Goal: Book appointment/travel/reservation

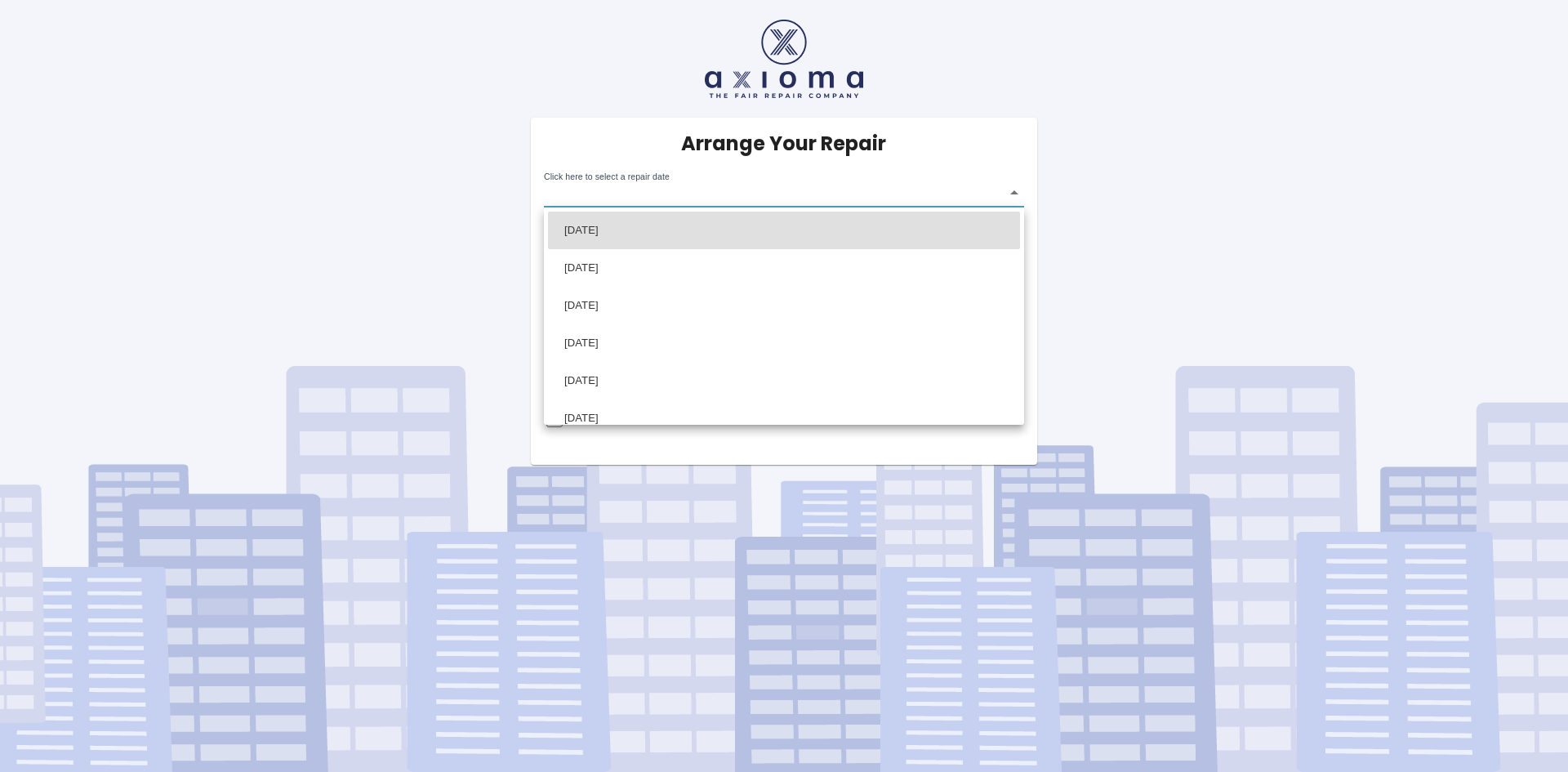
click at [1016, 193] on body "Arrange Your Repair Click here to select a repair date ​ Phone Number   * 07733…" at bounding box center [784, 386] width 1568 height 772
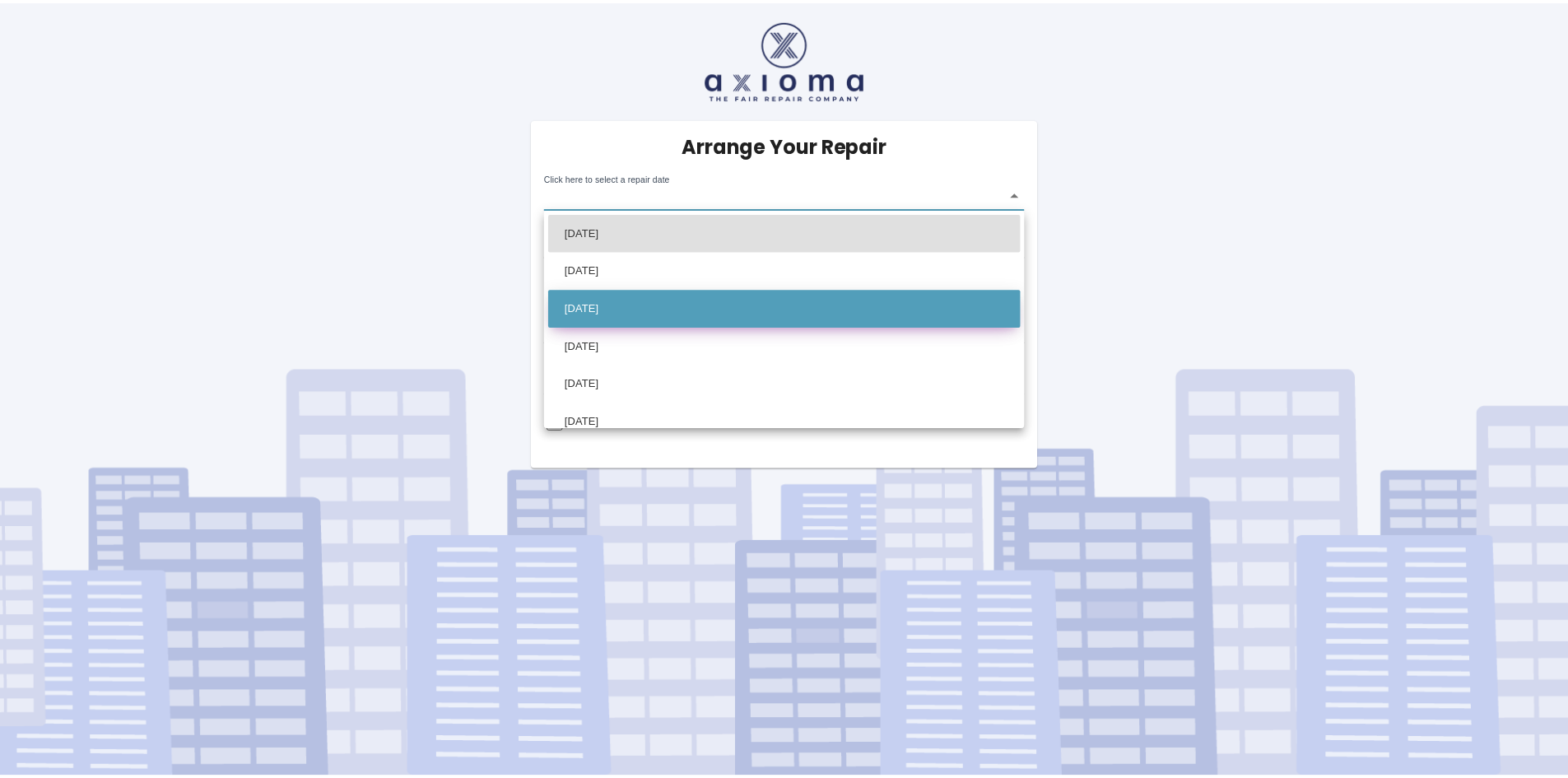
scroll to position [55, 0]
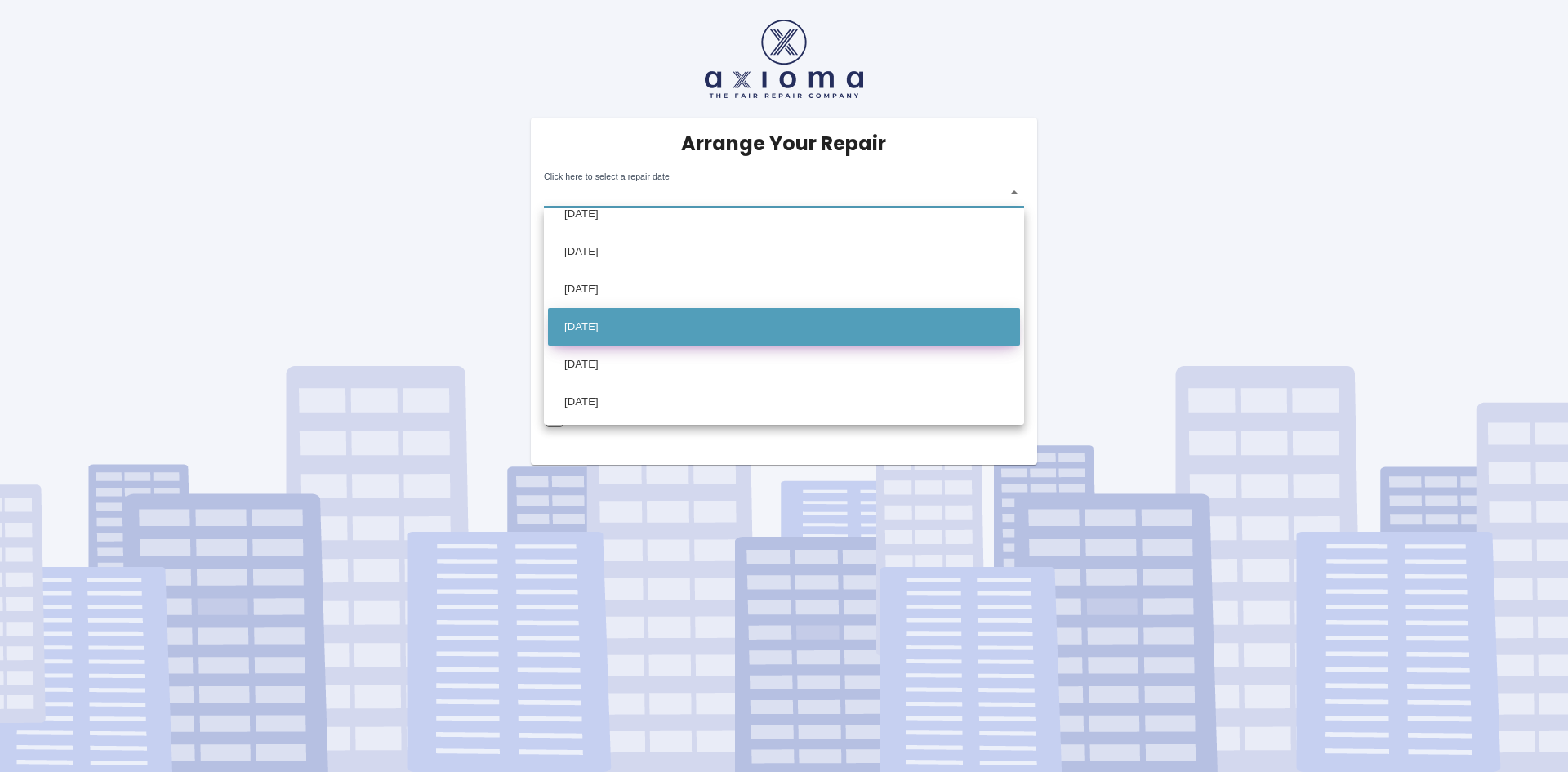
click at [626, 324] on li "[DATE]" at bounding box center [784, 327] width 472 height 38
type input "[DATE]T00:00:00.000Z"
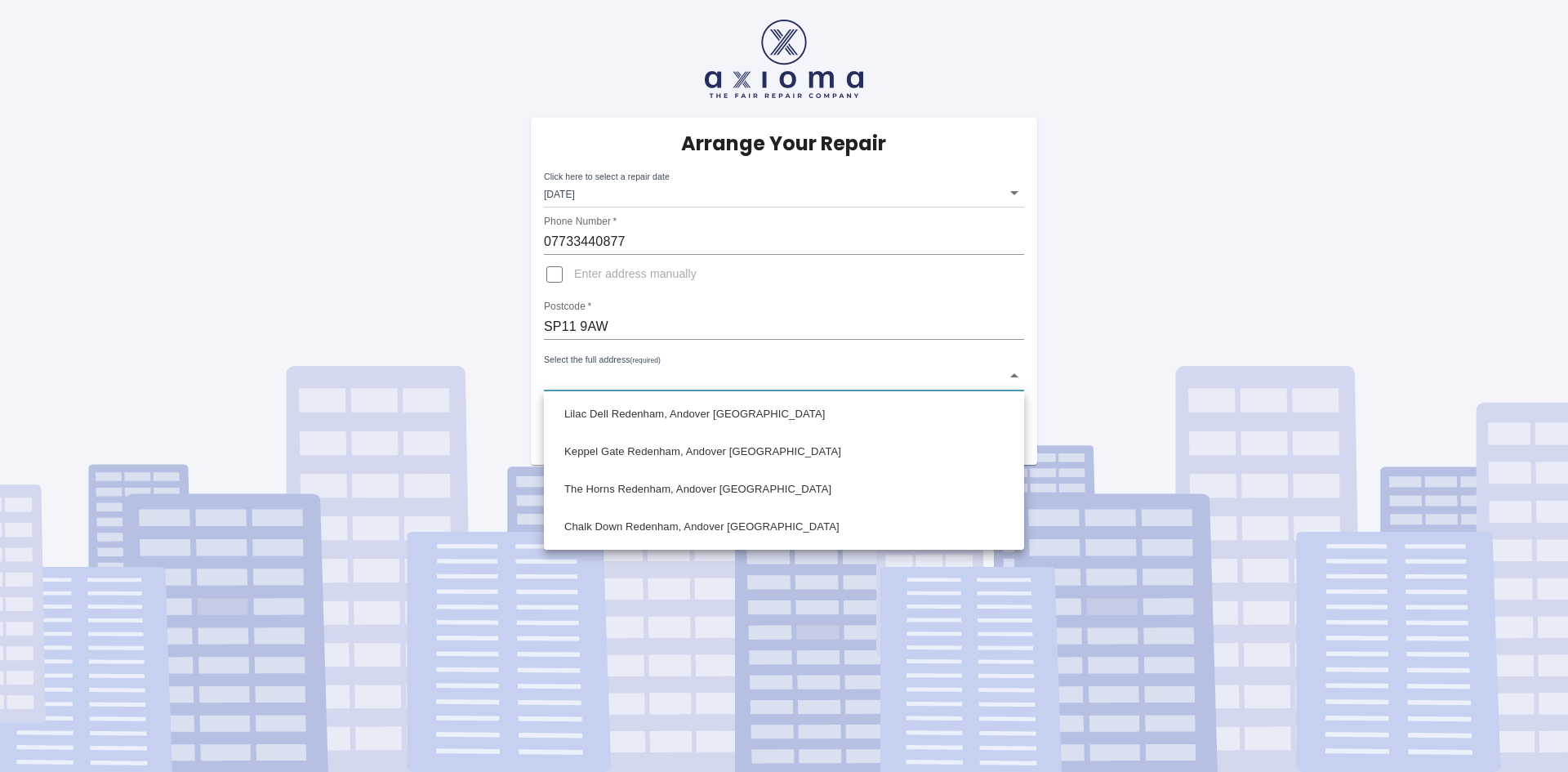
click at [1015, 374] on body "Arrange Your Repair Click here to select a repair date [DATE] [DATE]T00:00:00.0…" at bounding box center [784, 386] width 1568 height 772
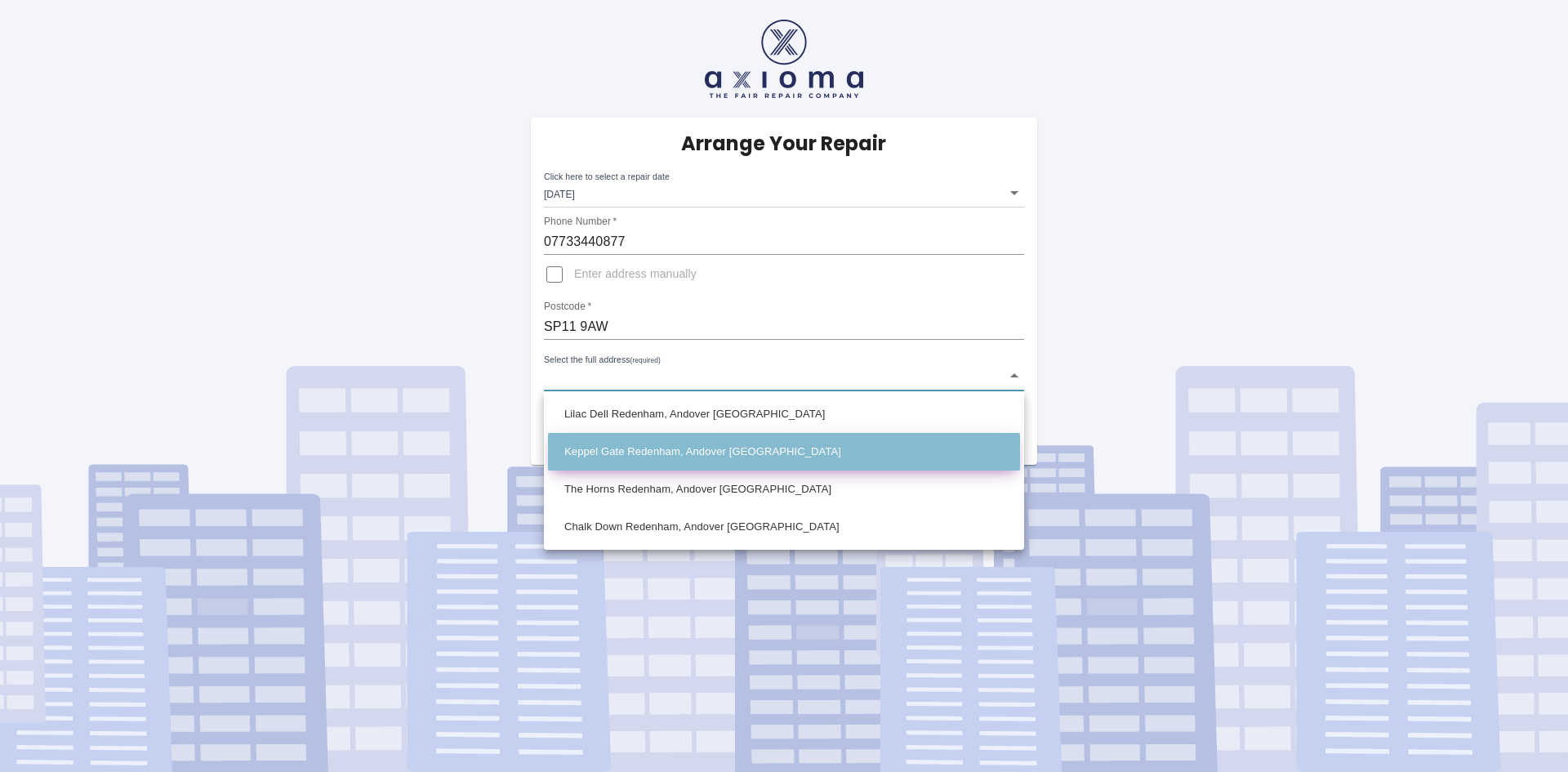
click at [672, 446] on li "Keppel Gate Redenham, Andover [GEOGRAPHIC_DATA]" at bounding box center [784, 452] width 472 height 38
type input "Keppel Gate Redenham, Andover [GEOGRAPHIC_DATA]"
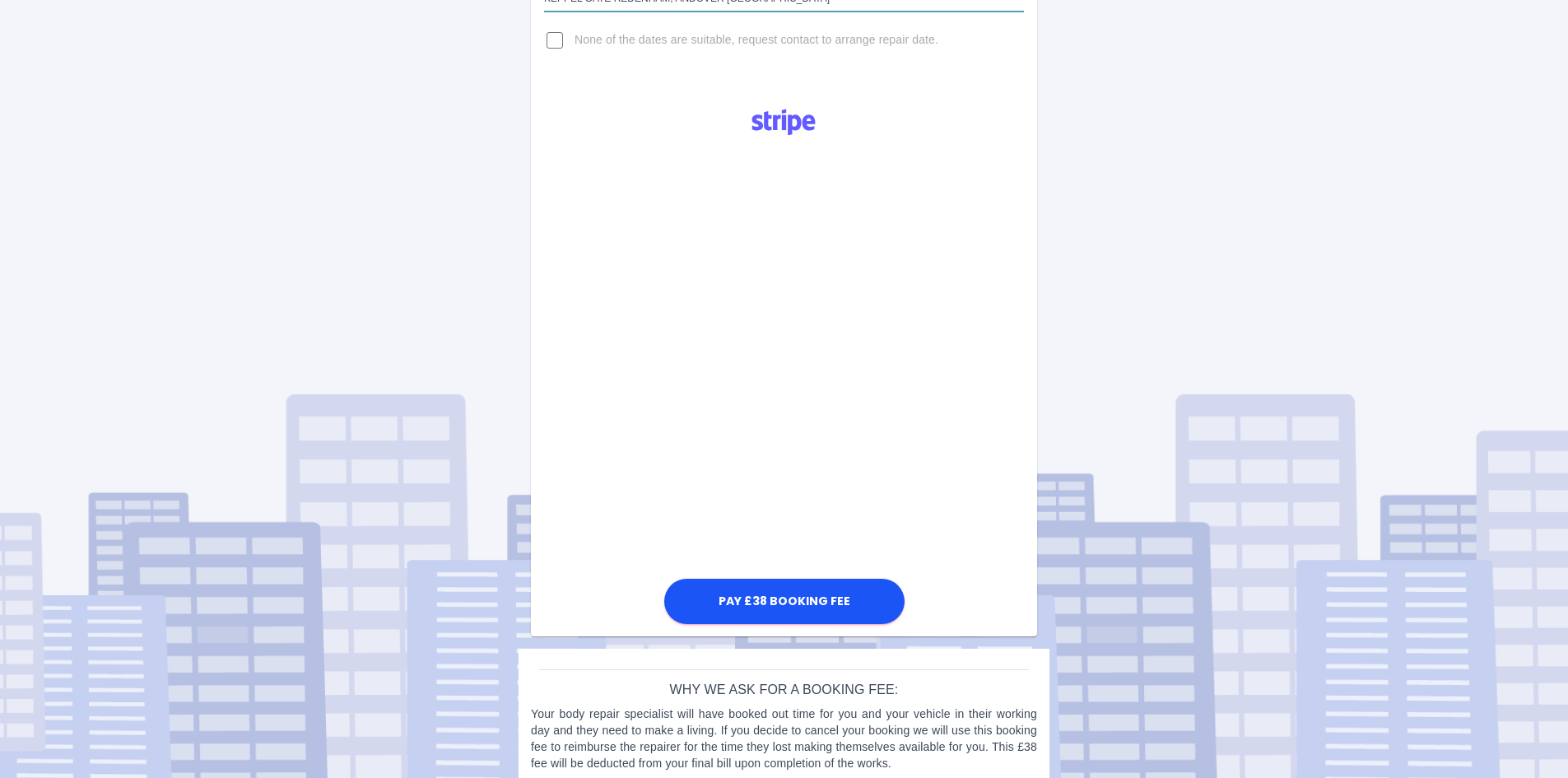
scroll to position [404, 0]
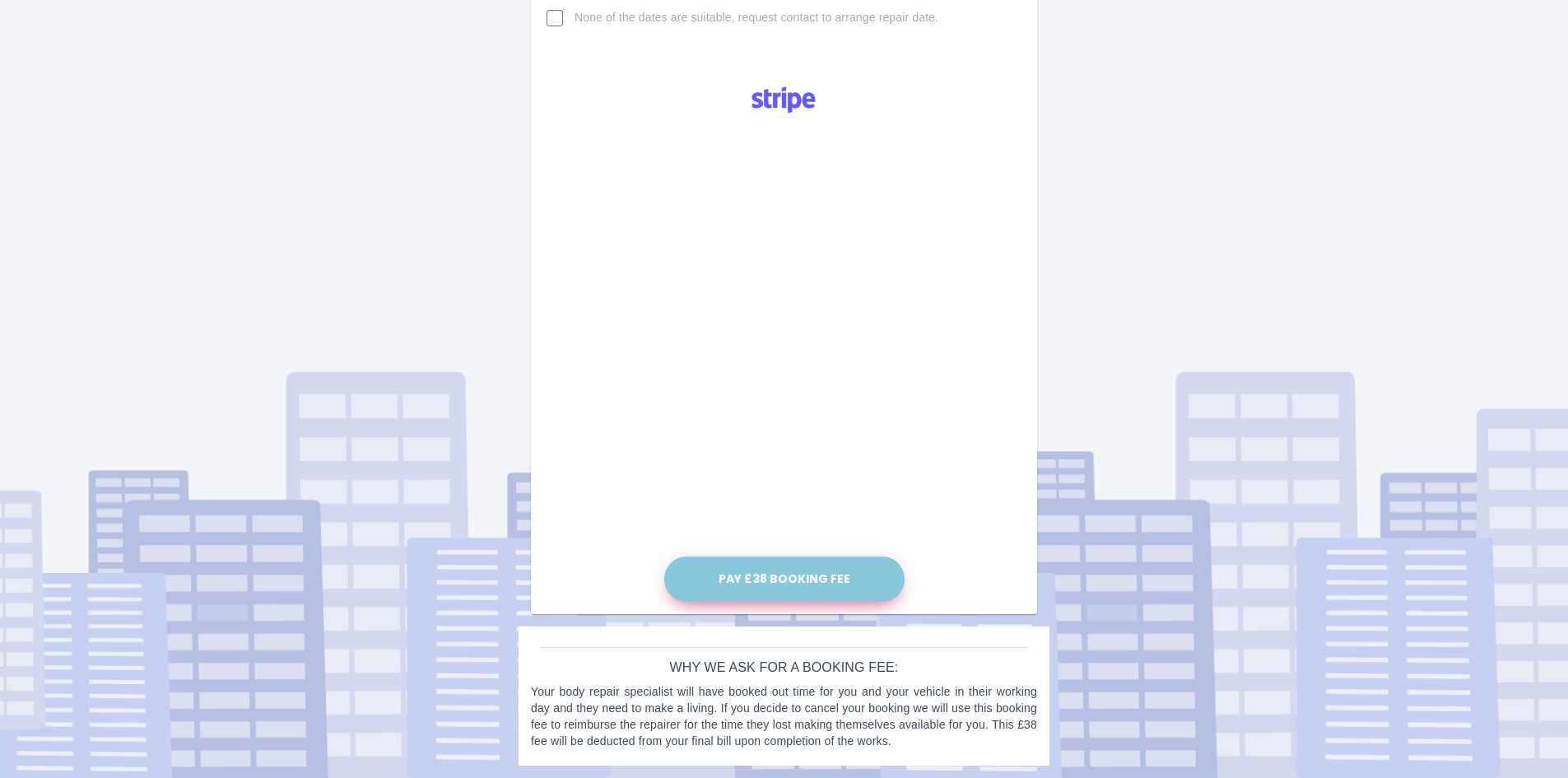
click at [791, 579] on button "Pay £38 Booking Fee" at bounding box center [784, 579] width 240 height 45
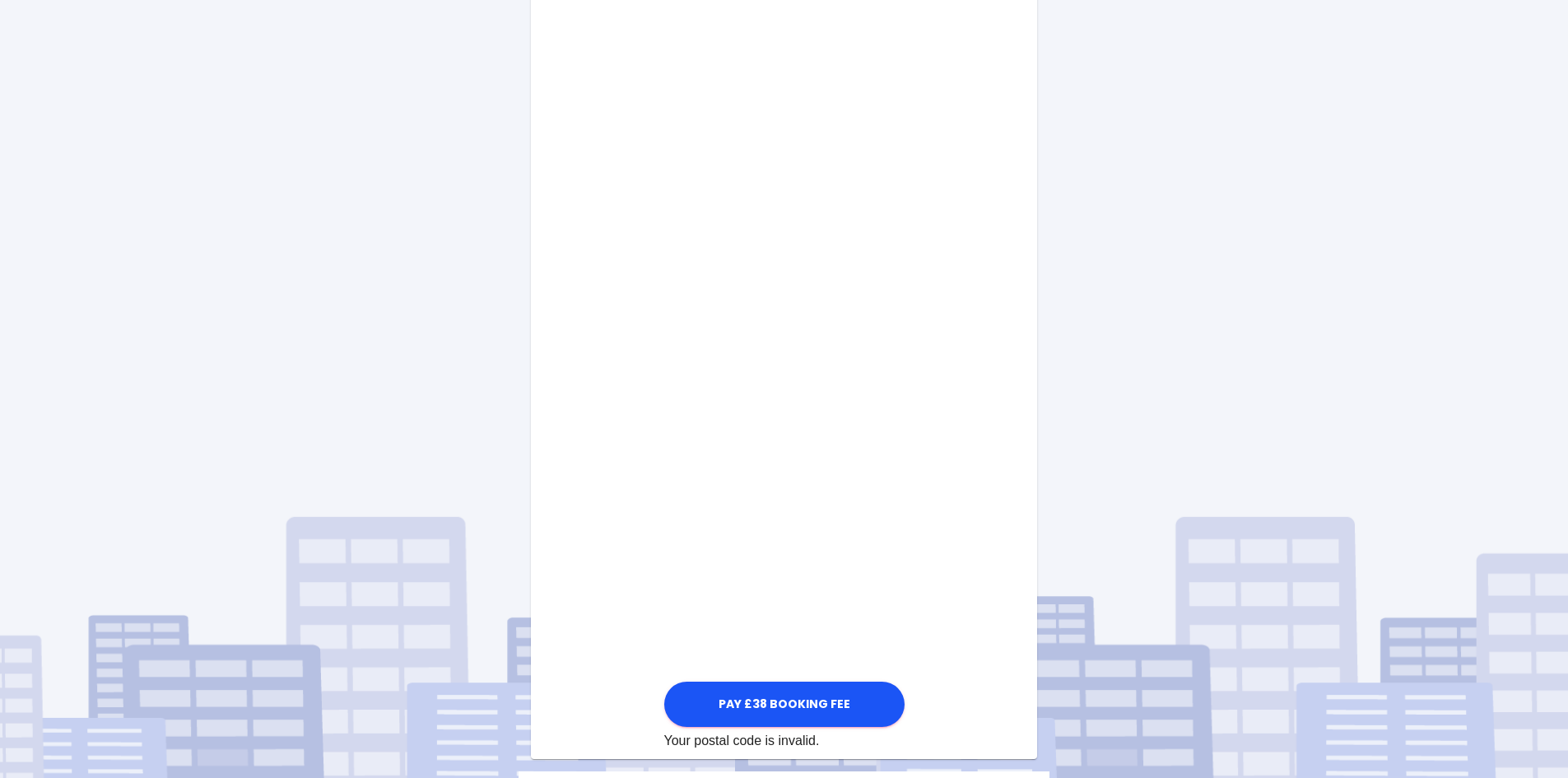
scroll to position [569, 0]
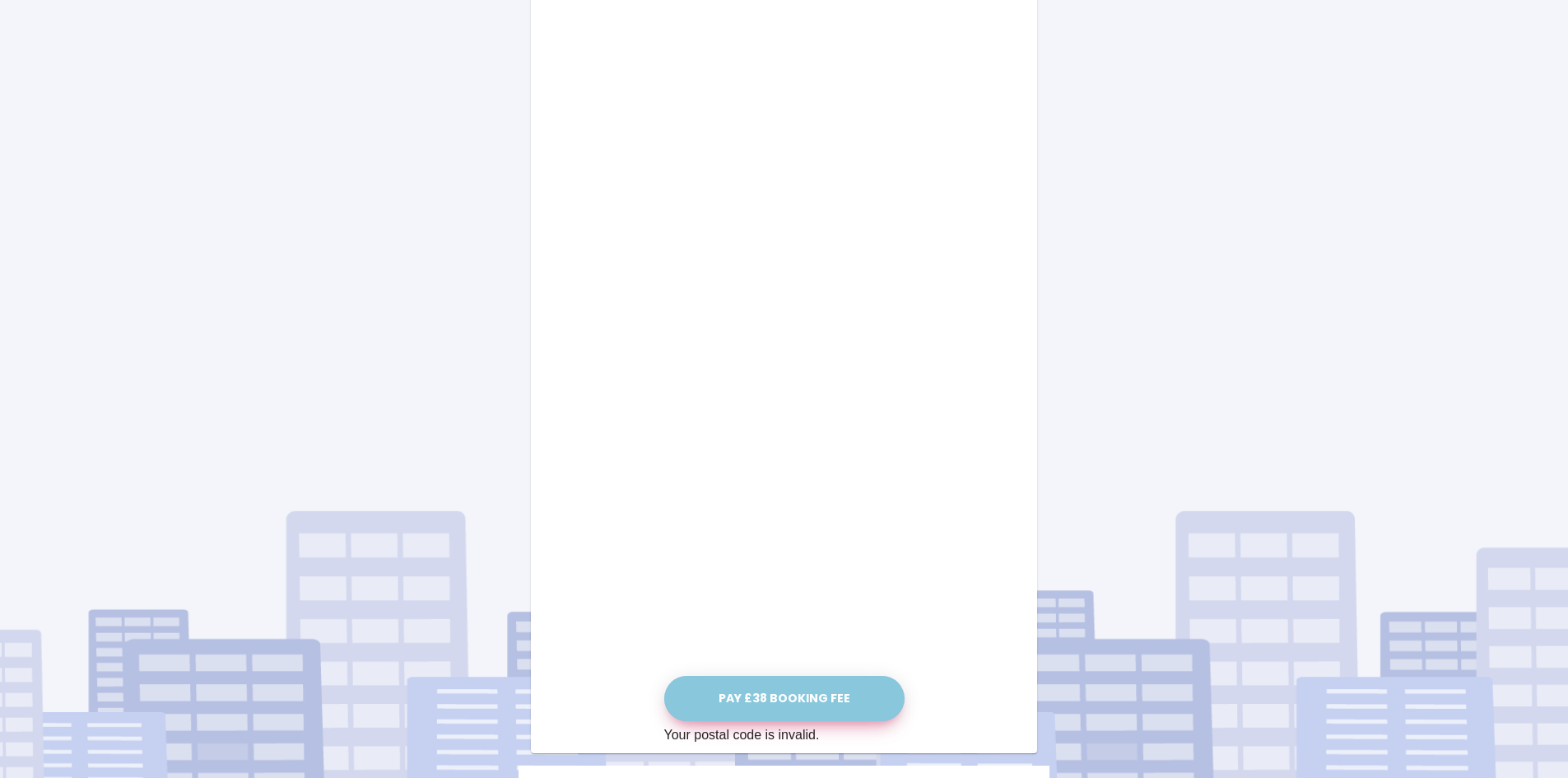
click at [769, 695] on button "Pay £38 Booking Fee" at bounding box center [784, 698] width 240 height 45
